Goal: Check status: Check status

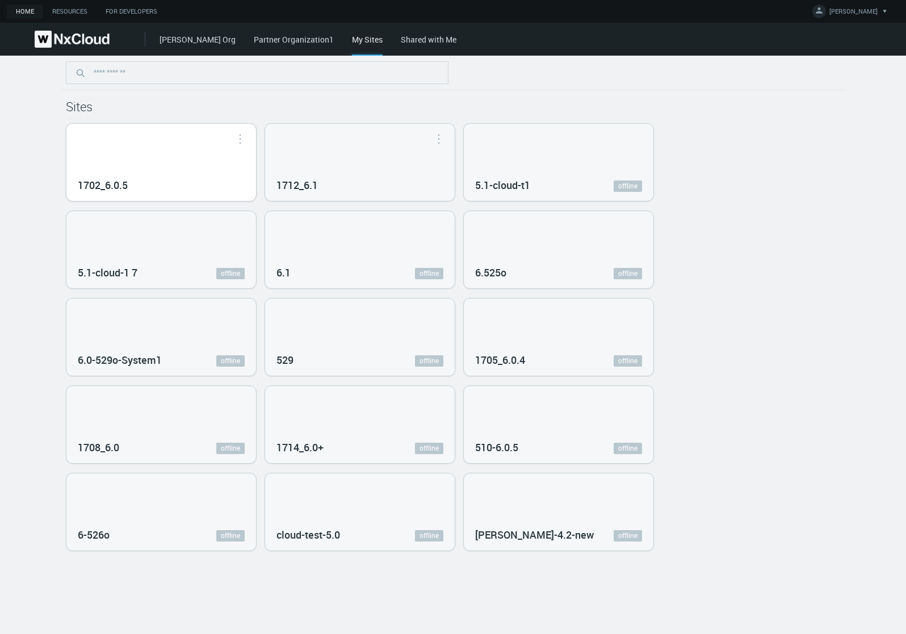
click at [199, 157] on div "1702_6.0.5" at bounding box center [161, 162] width 190 height 77
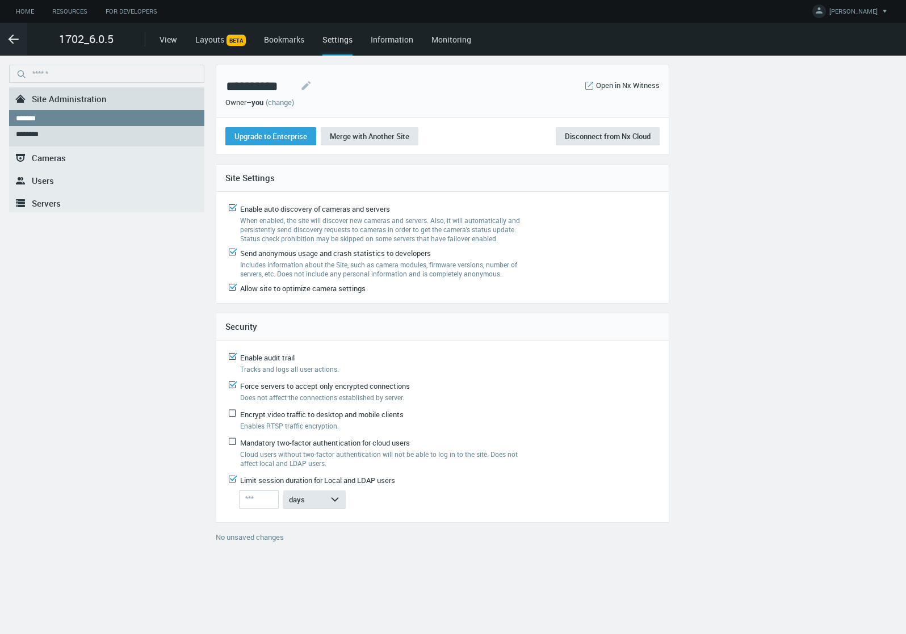
click at [170, 42] on link "View" at bounding box center [168, 39] width 18 height 11
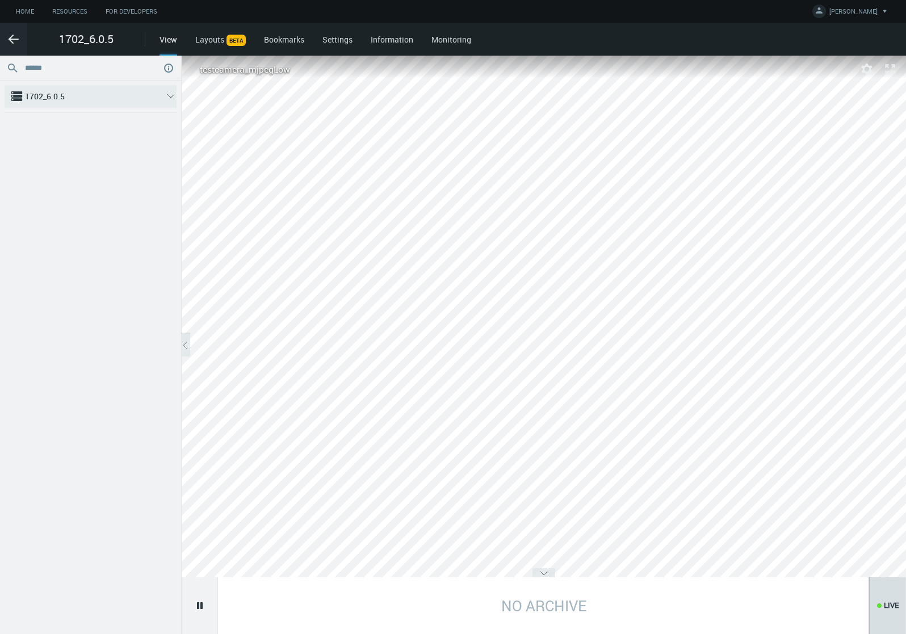
click at [31, 105] on span "1702_6.0.5" at bounding box center [90, 96] width 131 height 23
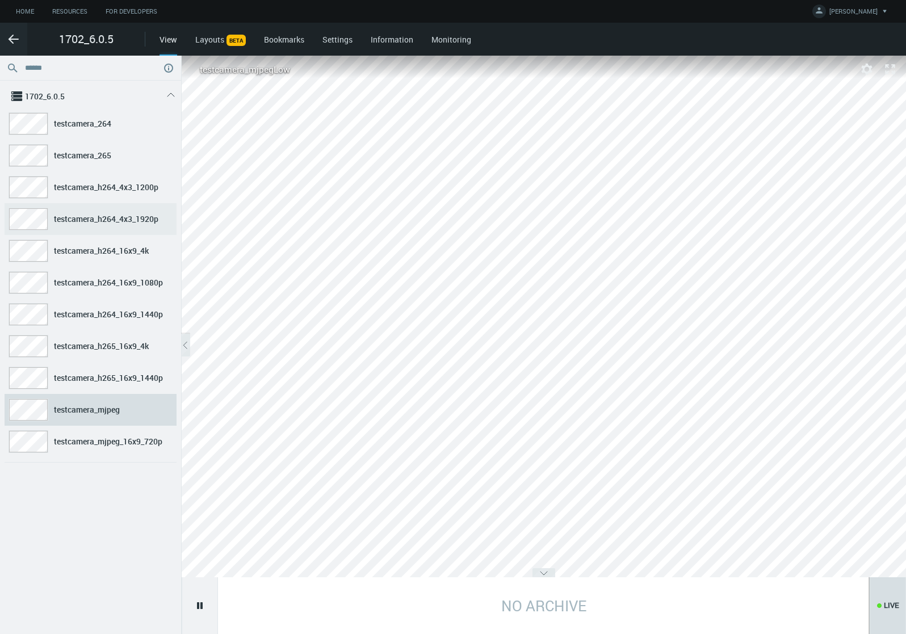
click at [102, 212] on span "testcamera_h264_4x3_1920p" at bounding box center [110, 219] width 113 height 23
